Goal: Entertainment & Leisure: Consume media (video, audio)

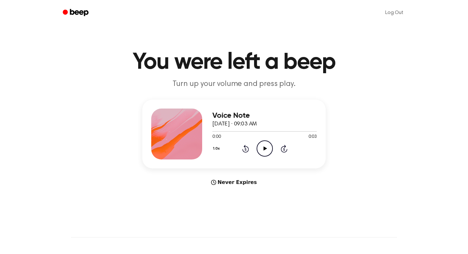
click at [266, 149] on icon "Play Audio" at bounding box center [265, 149] width 16 height 16
click at [266, 149] on icon at bounding box center [264, 149] width 3 height 4
click at [262, 152] on icon "Play Audio" at bounding box center [265, 149] width 16 height 16
click at [264, 146] on icon "Pause Audio" at bounding box center [265, 149] width 16 height 16
click at [263, 153] on icon "Play Audio" at bounding box center [265, 149] width 16 height 16
